Goal: Obtain resource: Download file/media

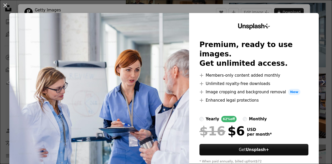
scroll to position [18, 0]
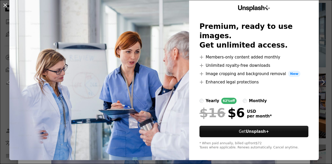
click at [318, 27] on div "An X shape Unsplash+ Premium, ready to use images. Get unlimited access. A plus…" at bounding box center [166, 82] width 332 height 164
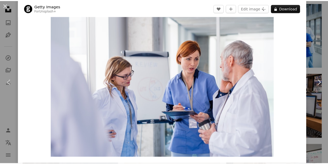
scroll to position [18, 0]
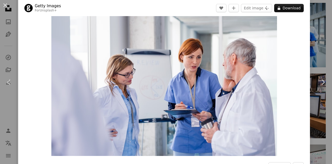
click at [310, 17] on div "An X shape Chevron left Chevron right Getty Images For Unsplash+ A heart A plus…" at bounding box center [166, 82] width 332 height 164
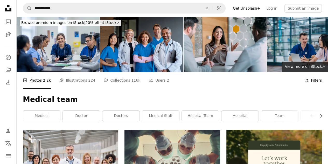
click at [314, 82] on button "Filters Filters" at bounding box center [313, 80] width 18 height 17
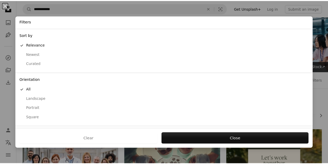
scroll to position [41, 0]
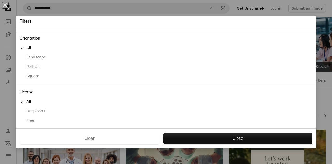
click at [30, 121] on div "Free" at bounding box center [166, 120] width 292 height 5
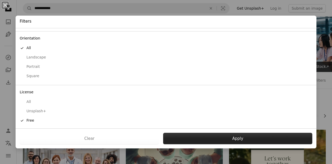
click at [213, 135] on button "Apply" at bounding box center [237, 137] width 149 height 11
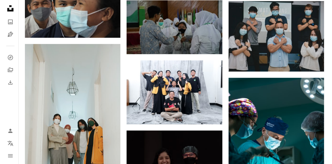
scroll to position [1207, 0]
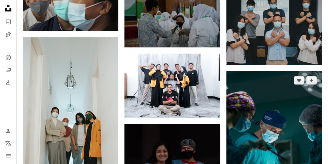
click at [292, 133] on img at bounding box center [273, 142] width 95 height 143
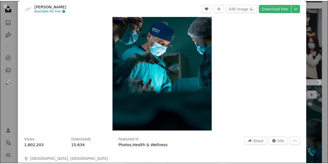
scroll to position [137, 0]
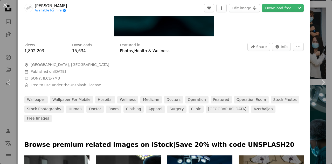
click at [310, 20] on div "An X shape Chevron left Chevron right [PERSON_NAME] Available for hire A checkm…" at bounding box center [166, 82] width 332 height 164
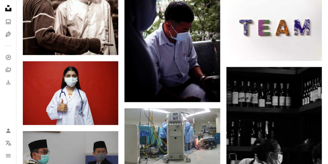
scroll to position [2670, 0]
